Goal: Task Accomplishment & Management: Complete application form

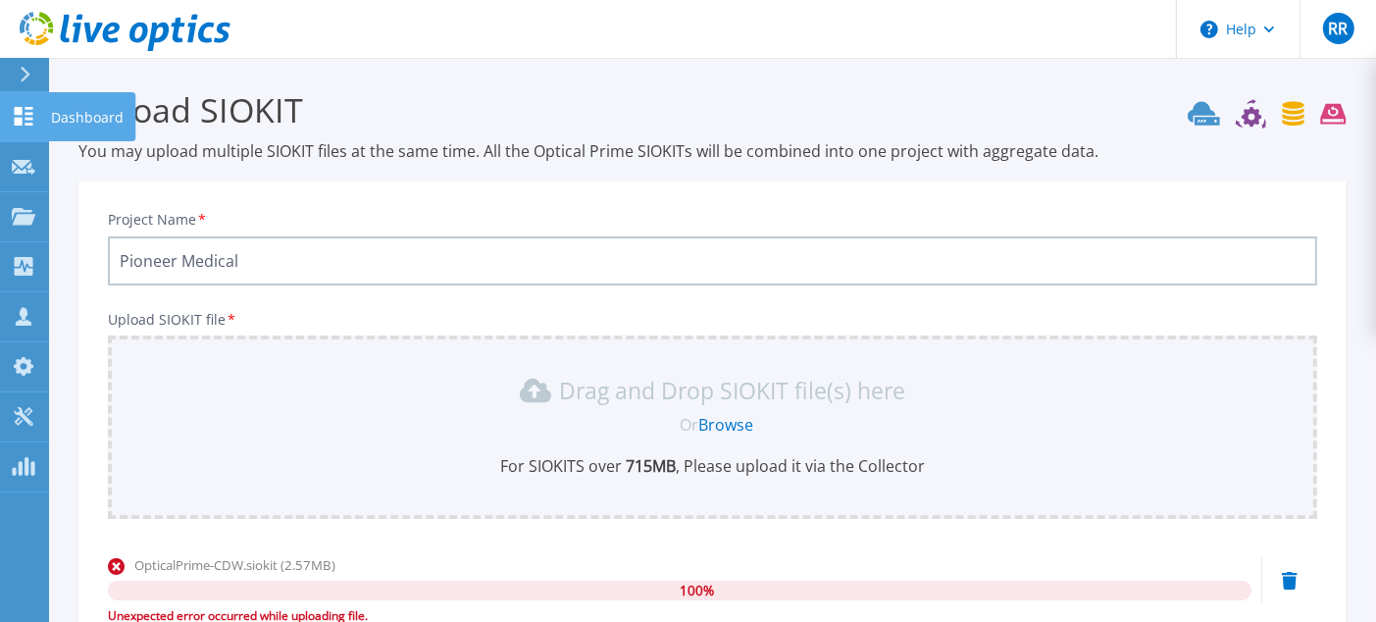
click at [20, 113] on icon at bounding box center [24, 116] width 19 height 19
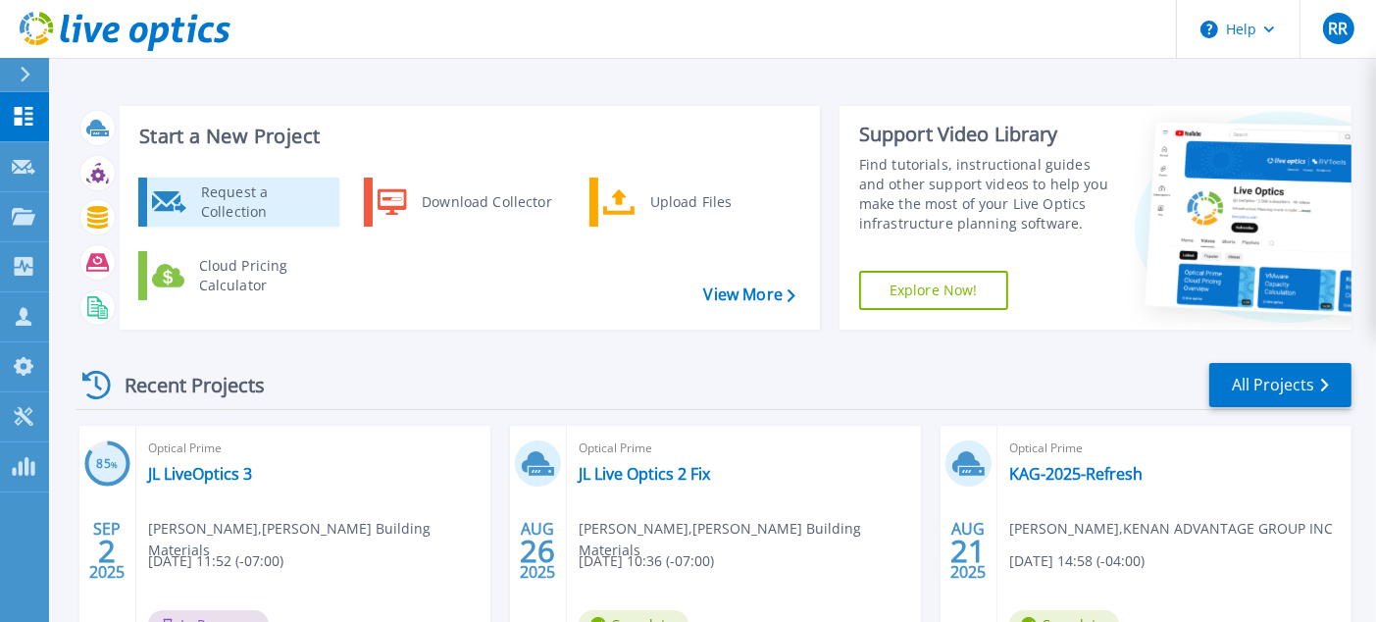
click at [231, 198] on div "Request a Collection" at bounding box center [262, 201] width 143 height 39
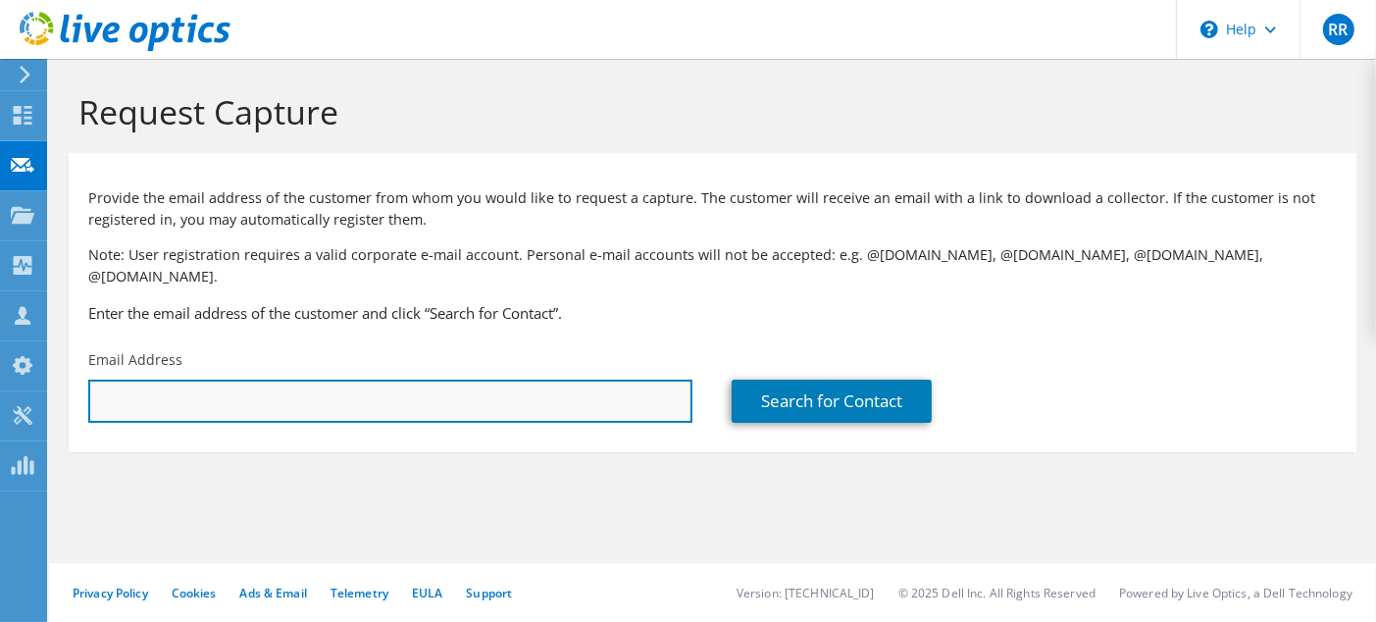
click at [283, 380] on input "text" at bounding box center [390, 401] width 604 height 43
paste input ""[PERSON_NAME]" <[PERSON_NAME][EMAIL_ADDRESS][PERSON_NAME][DOMAIN_NAME]>"
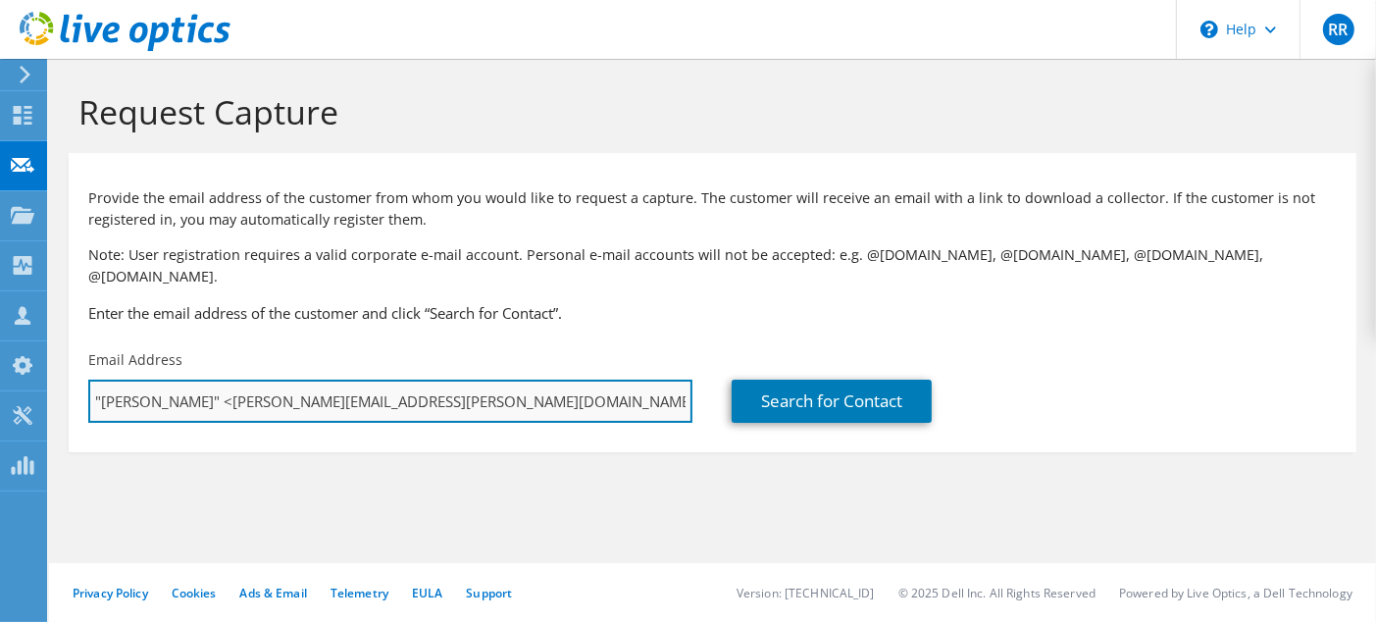
click at [190, 380] on input ""[PERSON_NAME]" <[PERSON_NAME][EMAIL_ADDRESS][PERSON_NAME][DOMAIN_NAME]>" at bounding box center [390, 401] width 604 height 43
click at [278, 383] on input "[PERSON_NAME][EMAIL_ADDRESS][PERSON_NAME][DOMAIN_NAME]>" at bounding box center [390, 401] width 604 height 43
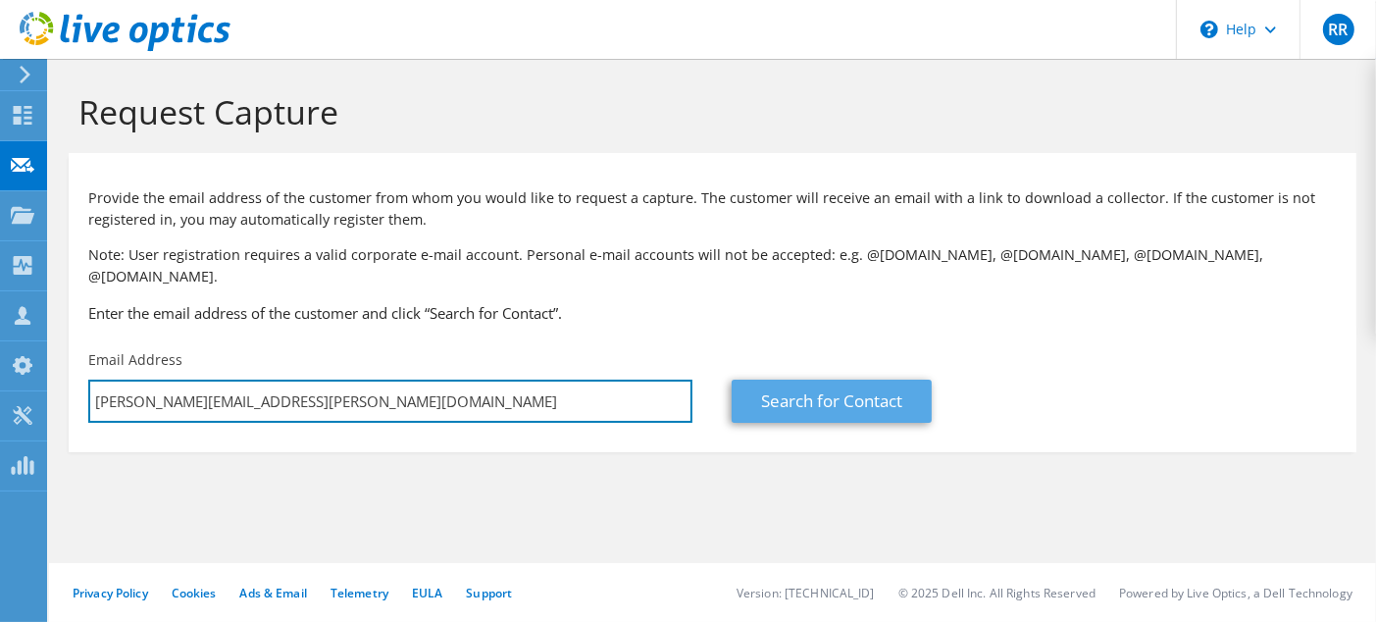
type input "[PERSON_NAME][EMAIL_ADDRESS][PERSON_NAME][DOMAIN_NAME]"
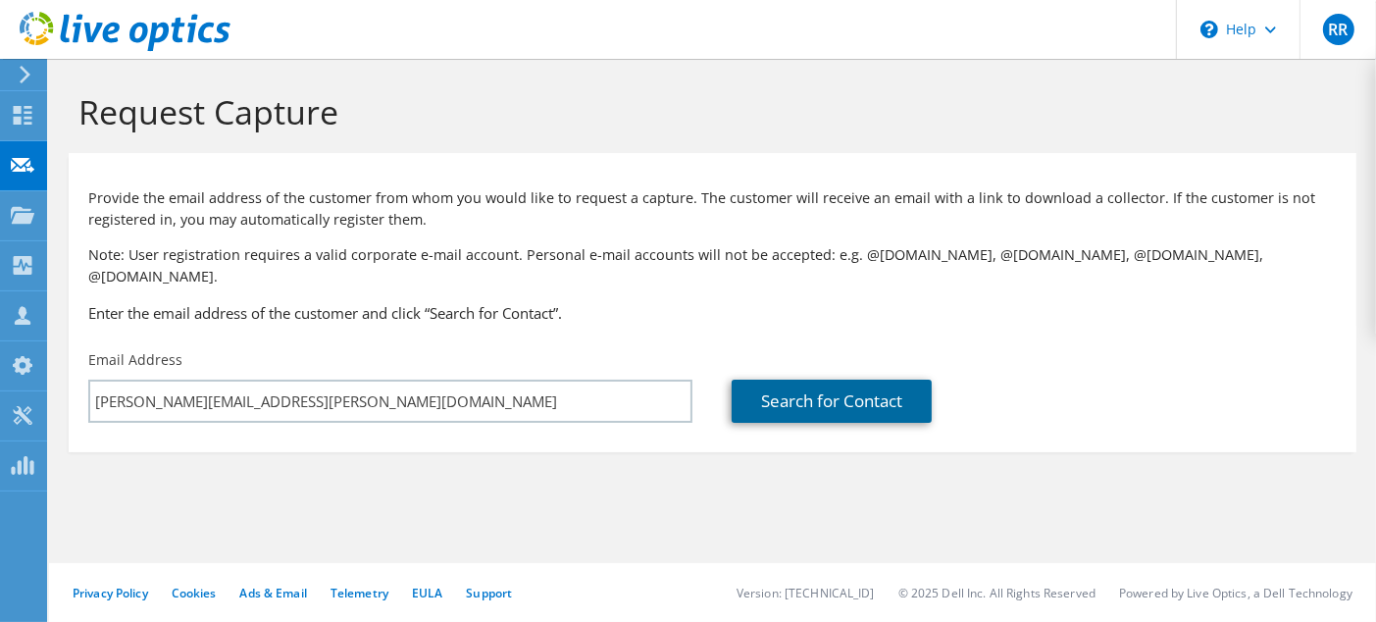
click at [776, 380] on link "Search for Contact" at bounding box center [832, 401] width 200 height 43
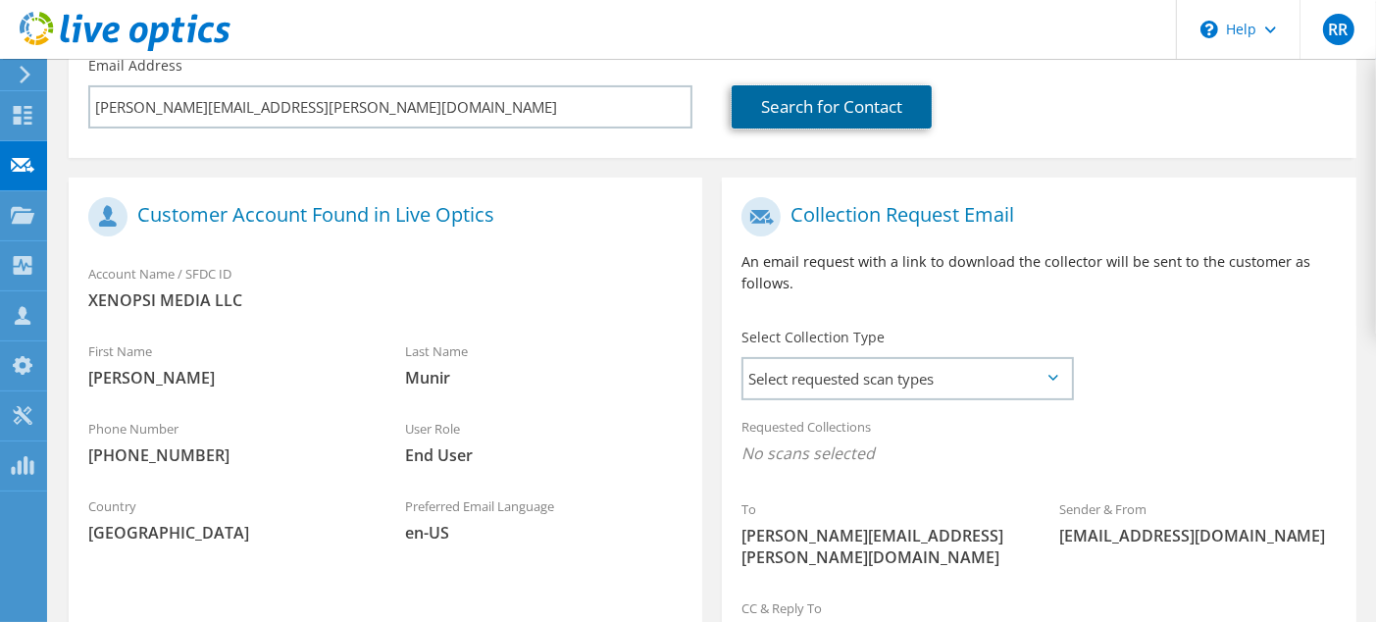
scroll to position [392, 0]
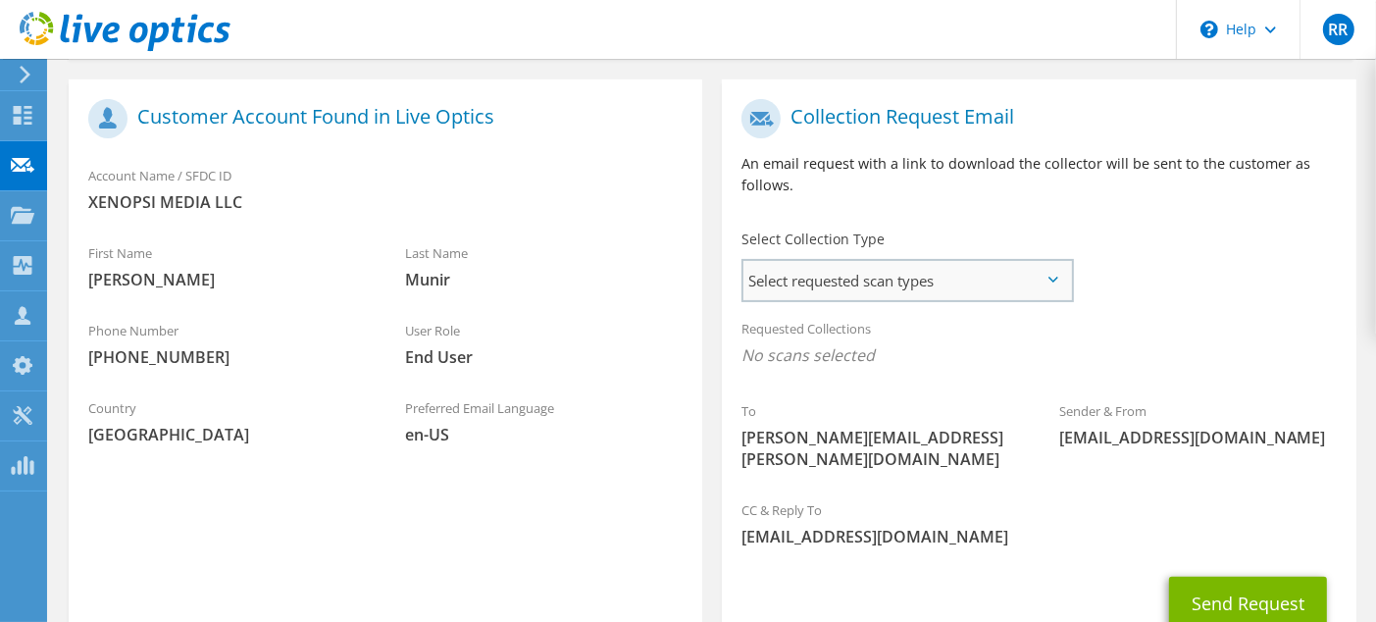
click at [1059, 261] on span "Select requested scan types" at bounding box center [907, 280] width 328 height 39
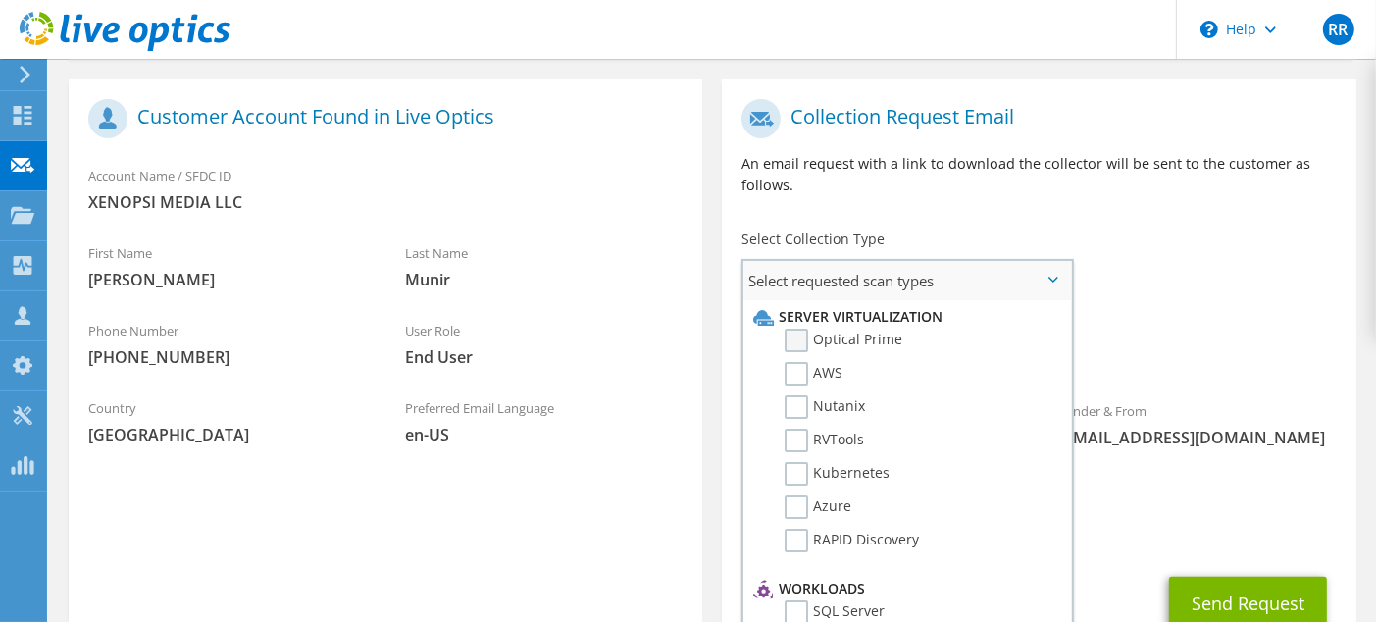
click at [787, 329] on label "Optical Prime" at bounding box center [844, 341] width 118 height 24
click at [0, 0] on input "Optical Prime" at bounding box center [0, 0] width 0 height 0
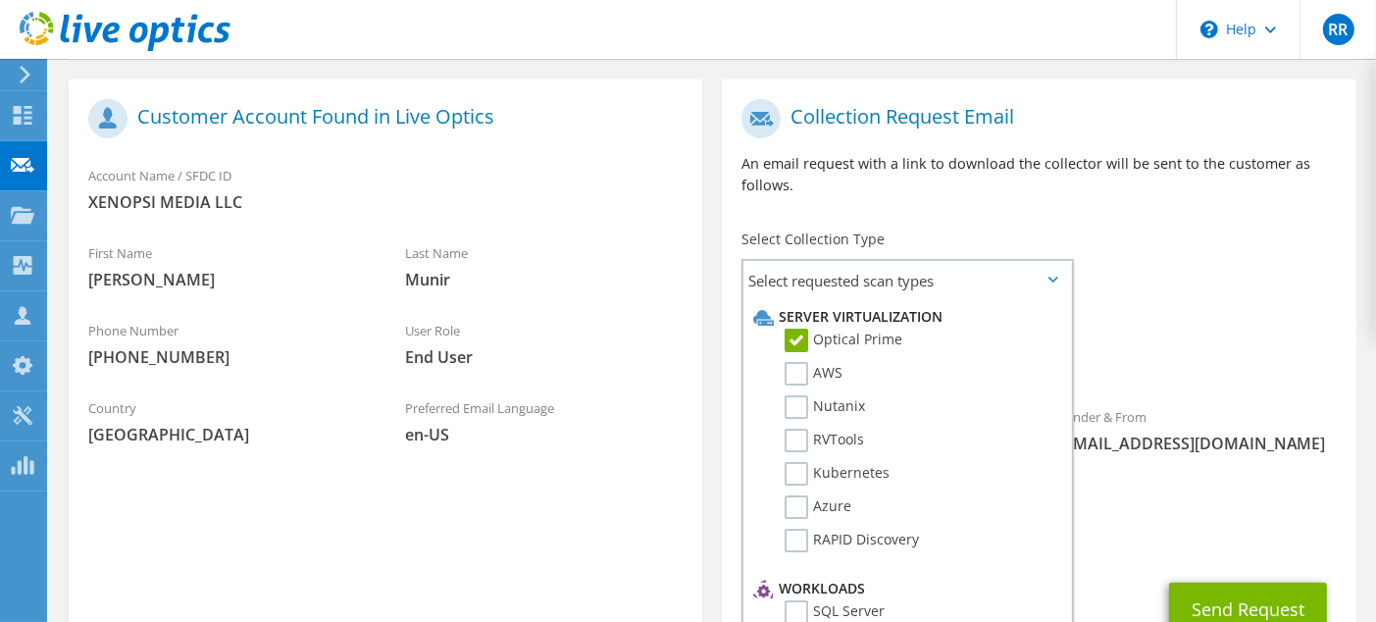
click at [1189, 532] on span "[EMAIL_ADDRESS][DOMAIN_NAME]" at bounding box center [1038, 543] width 594 height 22
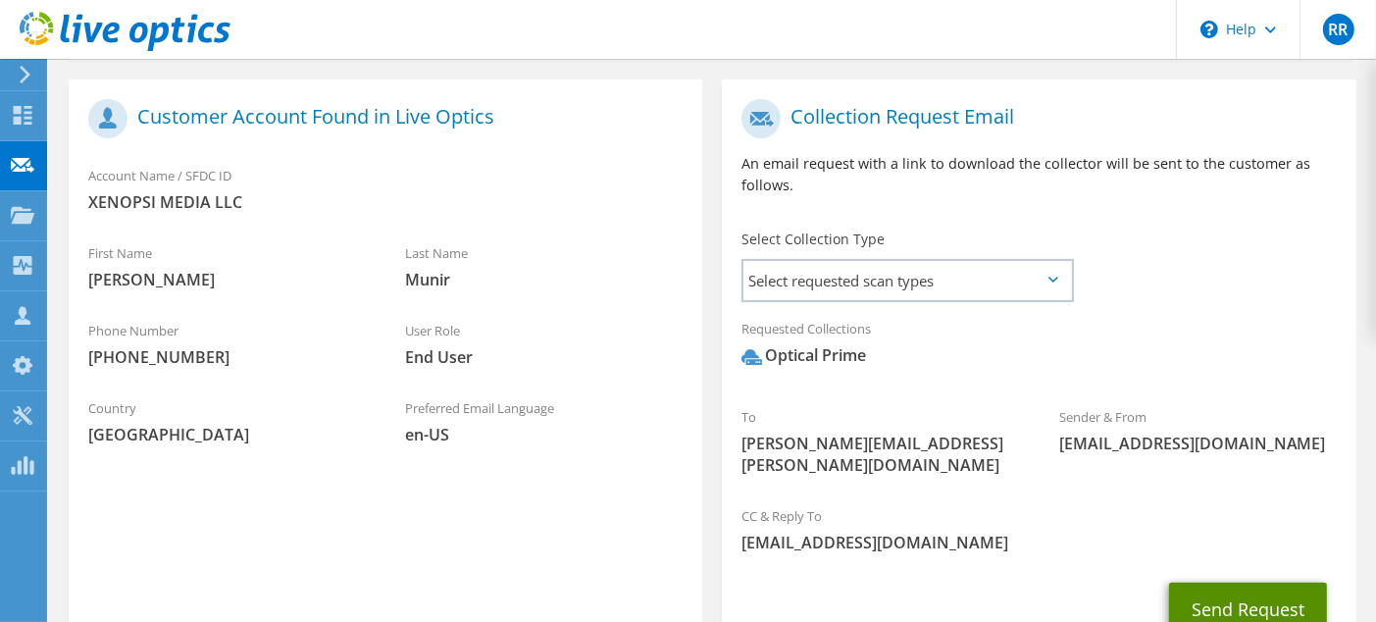
click at [1243, 582] on button "Send Request" at bounding box center [1248, 608] width 158 height 53
